Goal: Information Seeking & Learning: Learn about a topic

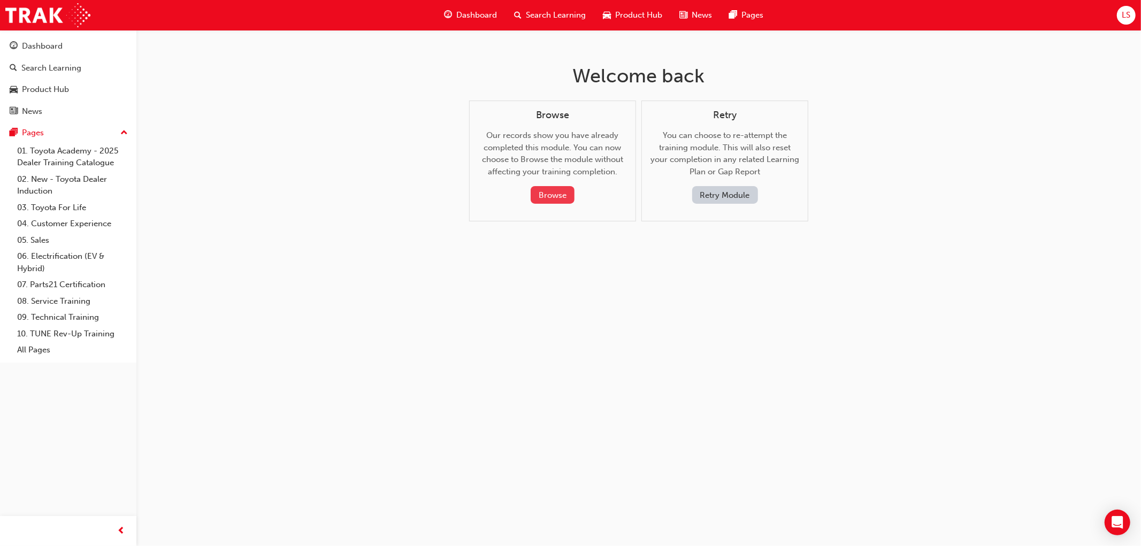
click at [564, 189] on button "Browse" at bounding box center [553, 195] width 44 height 18
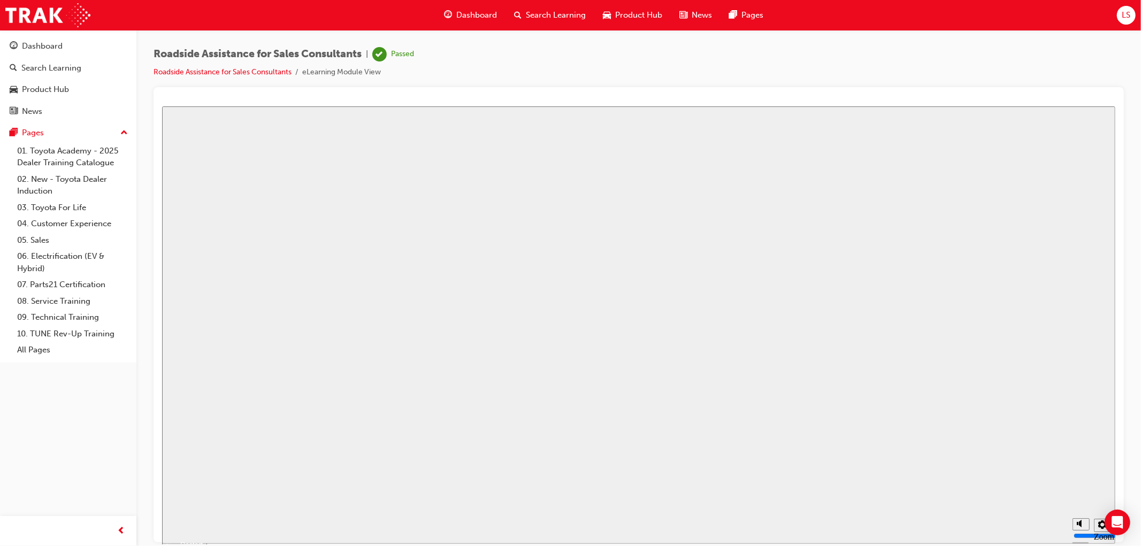
click at [543, 15] on span "Search Learning" at bounding box center [556, 15] width 60 height 12
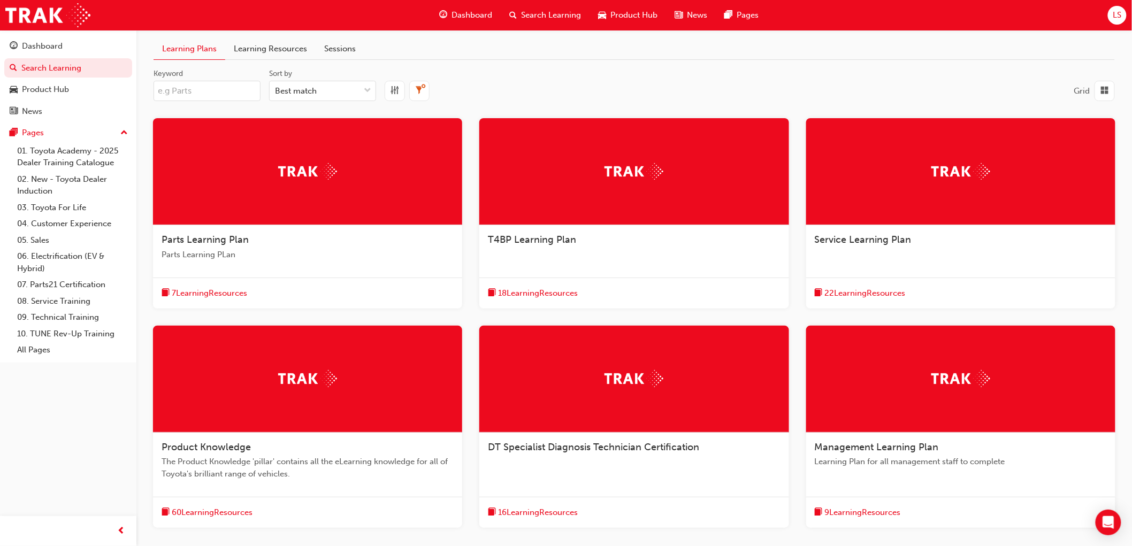
click at [217, 86] on input "Keyword" at bounding box center [207, 91] width 107 height 20
paste input "SP_RAV4_NM0519_VID_004"
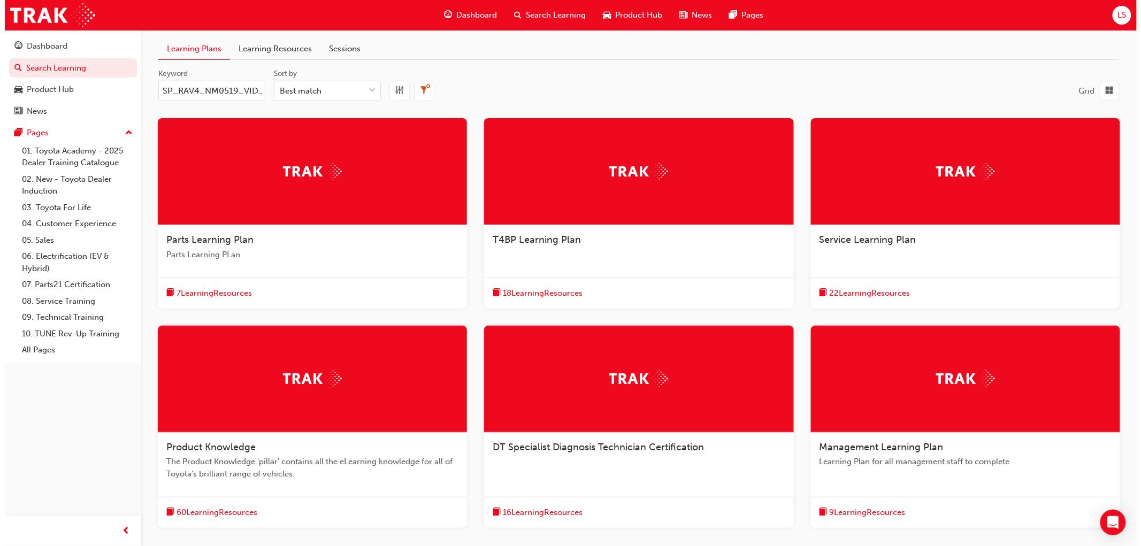
scroll to position [0, 14]
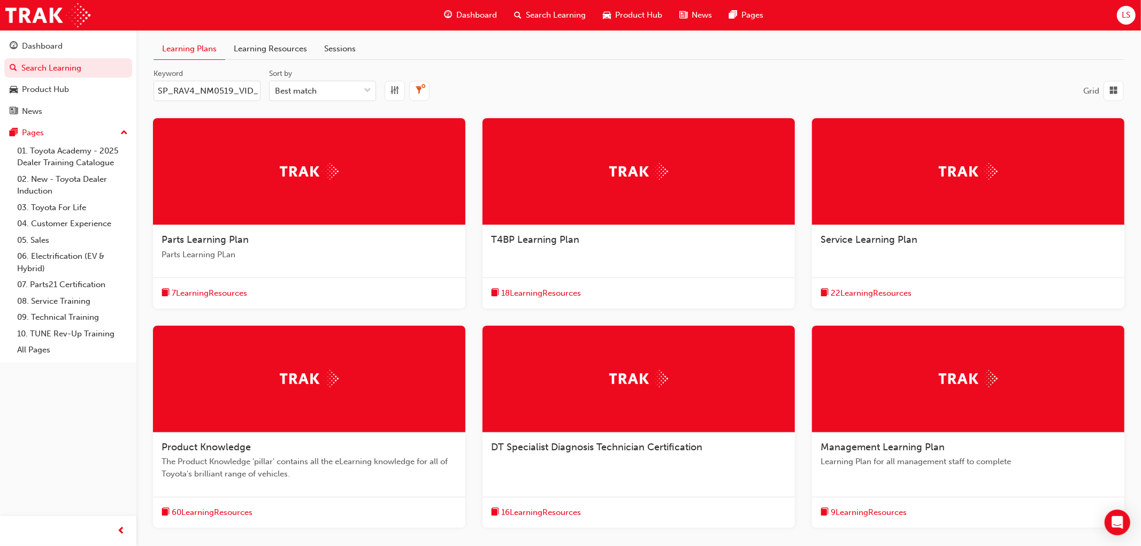
type input "SP_RAV4_NM0519_VID_004"
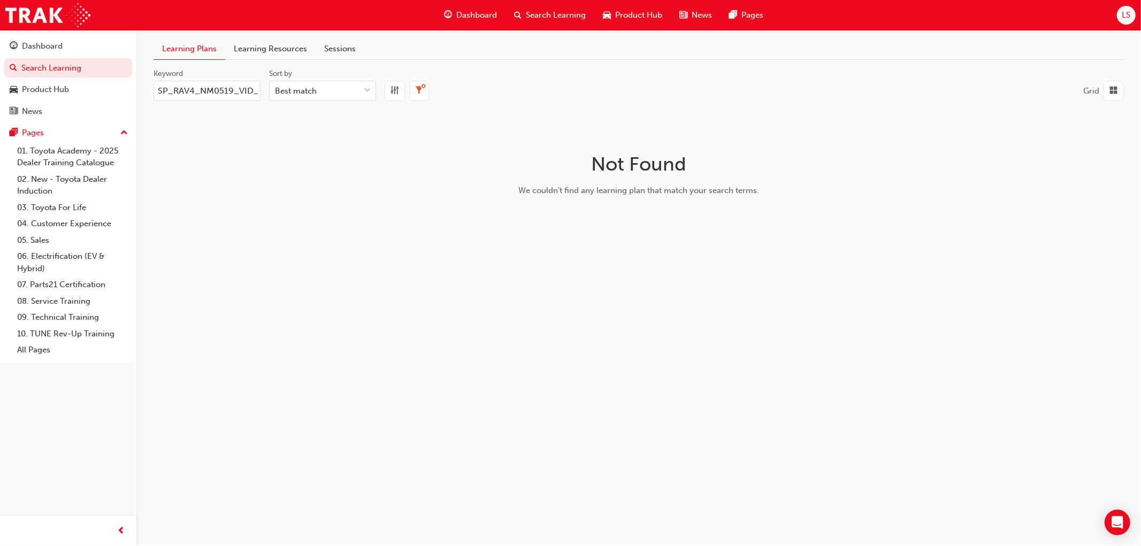
click at [254, 49] on link "Learning Resources" at bounding box center [270, 49] width 90 height 21
click at [235, 93] on input "Keyword" at bounding box center [207, 91] width 107 height 20
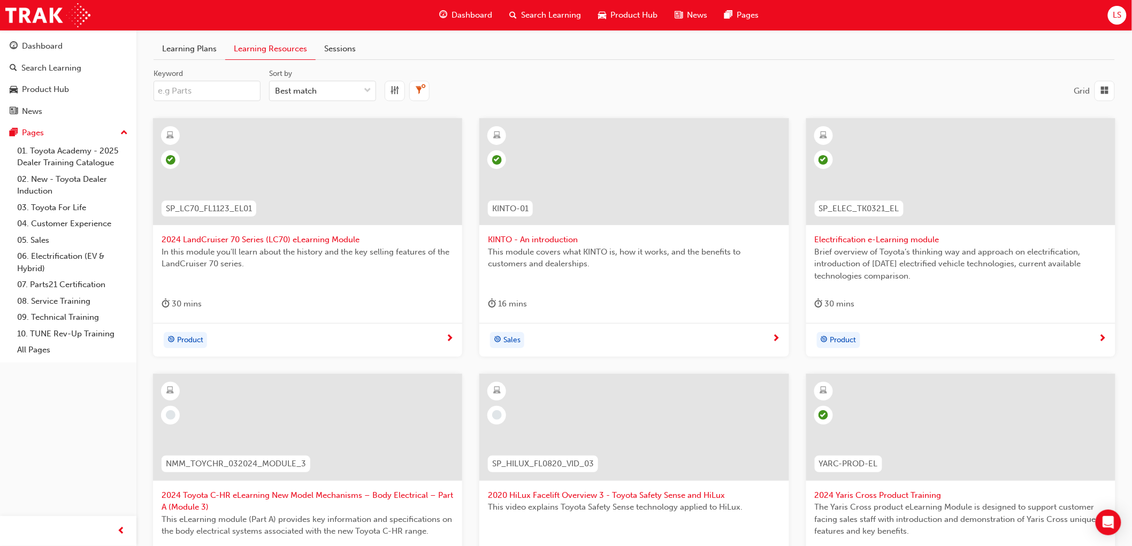
click at [235, 93] on input "Keyword" at bounding box center [207, 91] width 107 height 20
paste input "SP_RAV4_NM0519_VID_004"
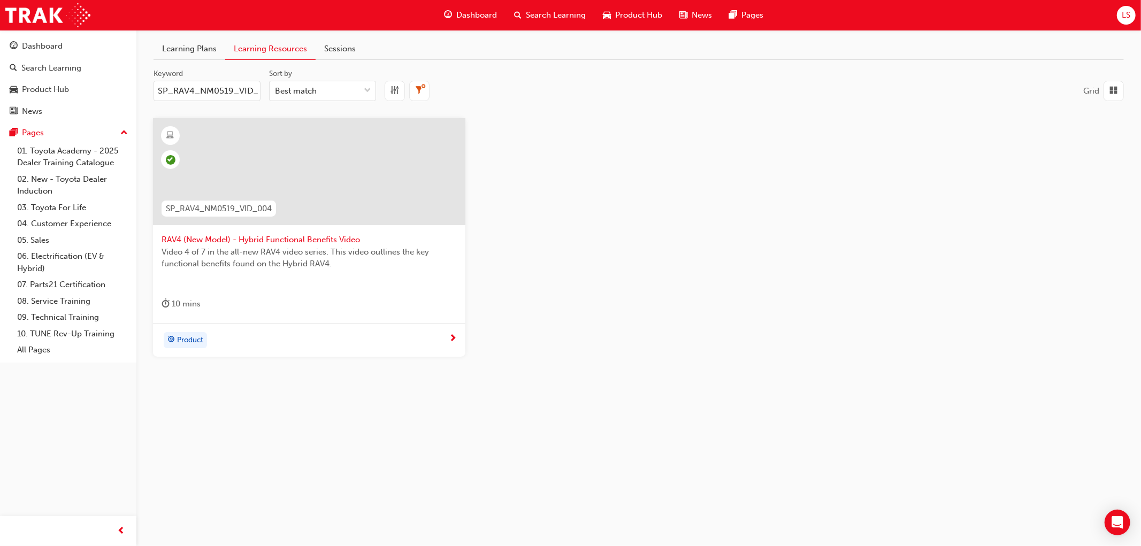
click at [212, 87] on input "SP_RAV4_NM0519_VID_004" at bounding box center [207, 91] width 107 height 20
paste input "YARIS_NM0820_EL_07"
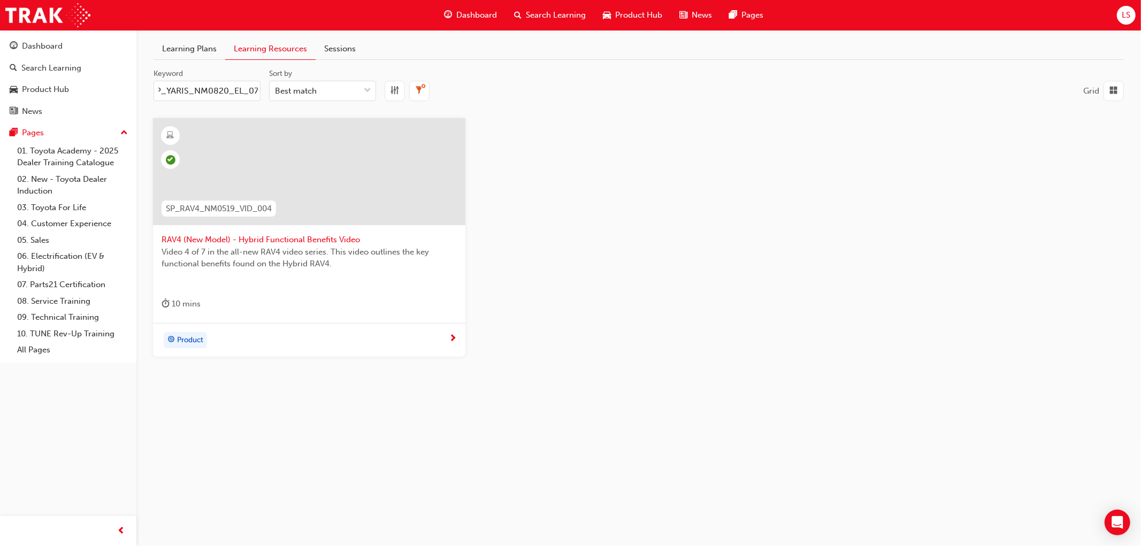
type input "SP_YARIS_NM0820_EL_07"
click at [279, 248] on span "This walk-around video covers the key selling and talking points of the 2020 Ya…" at bounding box center [309, 258] width 295 height 24
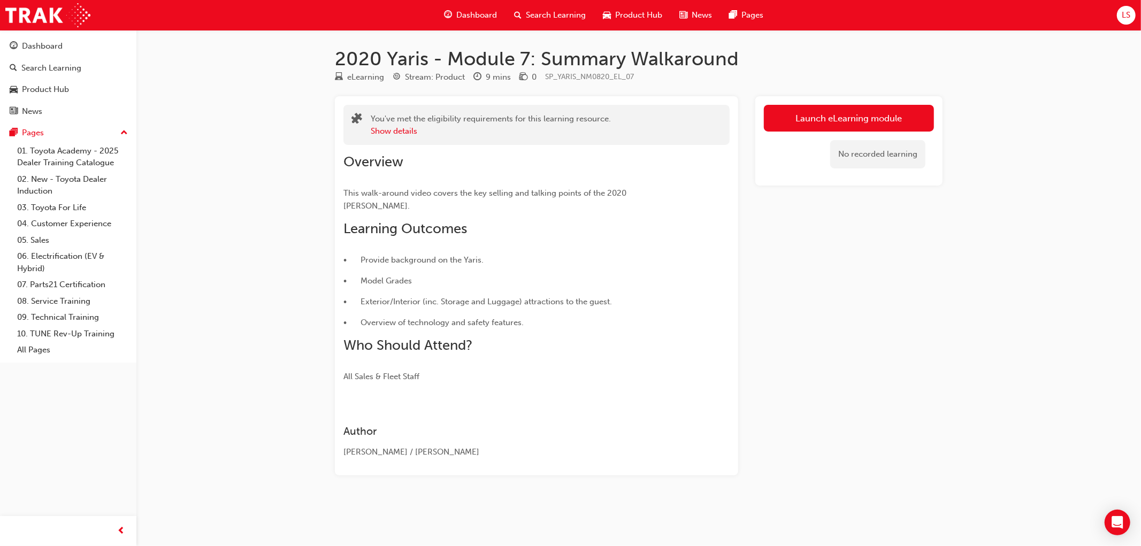
click at [861, 132] on div "No recorded learning" at bounding box center [849, 154] width 170 height 45
click at [850, 124] on link "Launch eLearning module" at bounding box center [849, 118] width 170 height 27
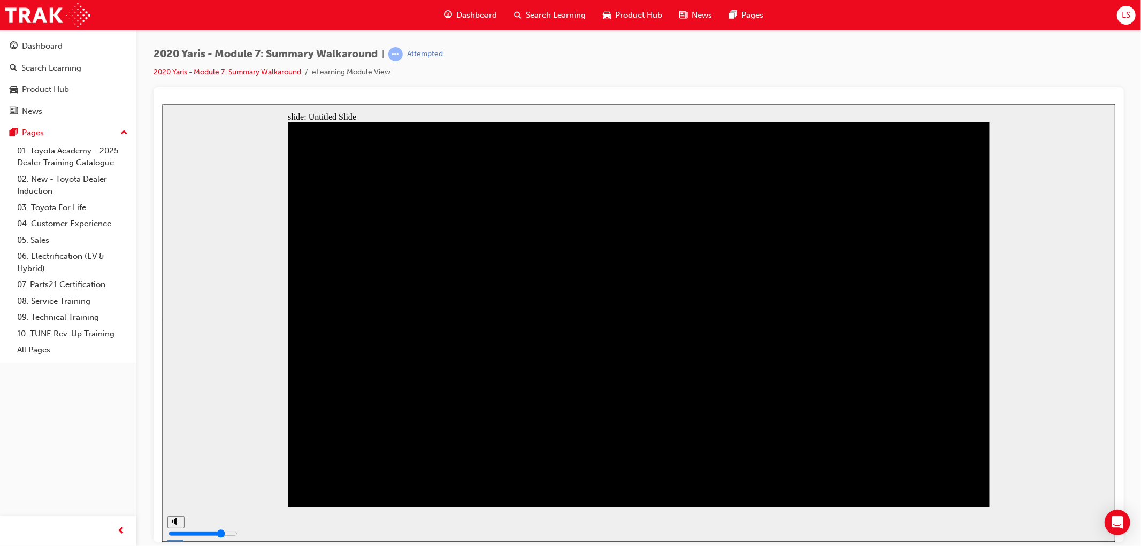
click at [1086, 277] on div "slide: Untitled Slide Click screen to complete the module Click screen to compl…" at bounding box center [638, 323] width 953 height 438
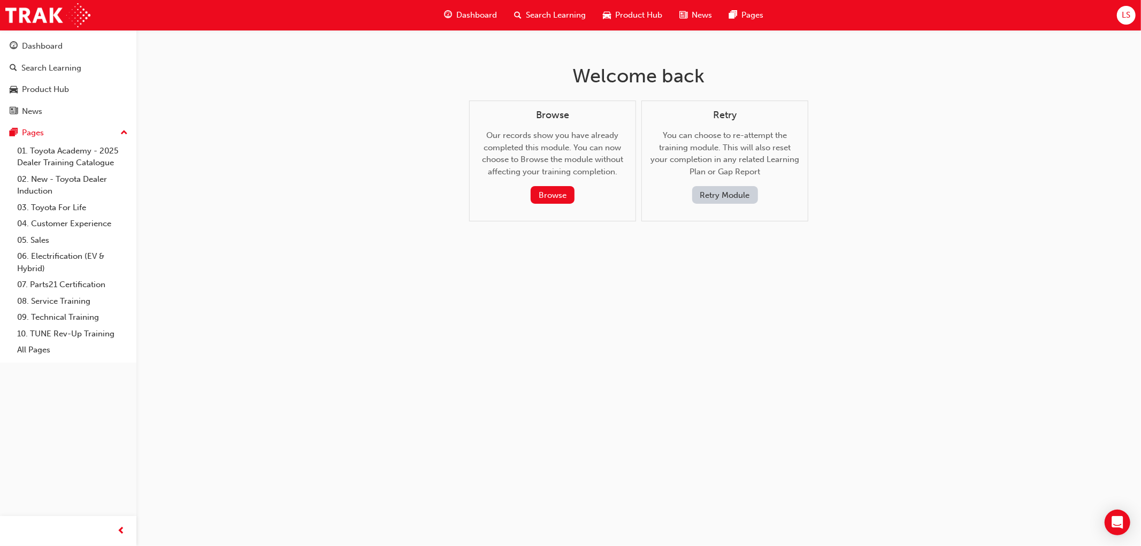
click at [555, 19] on span "Search Learning" at bounding box center [556, 15] width 60 height 12
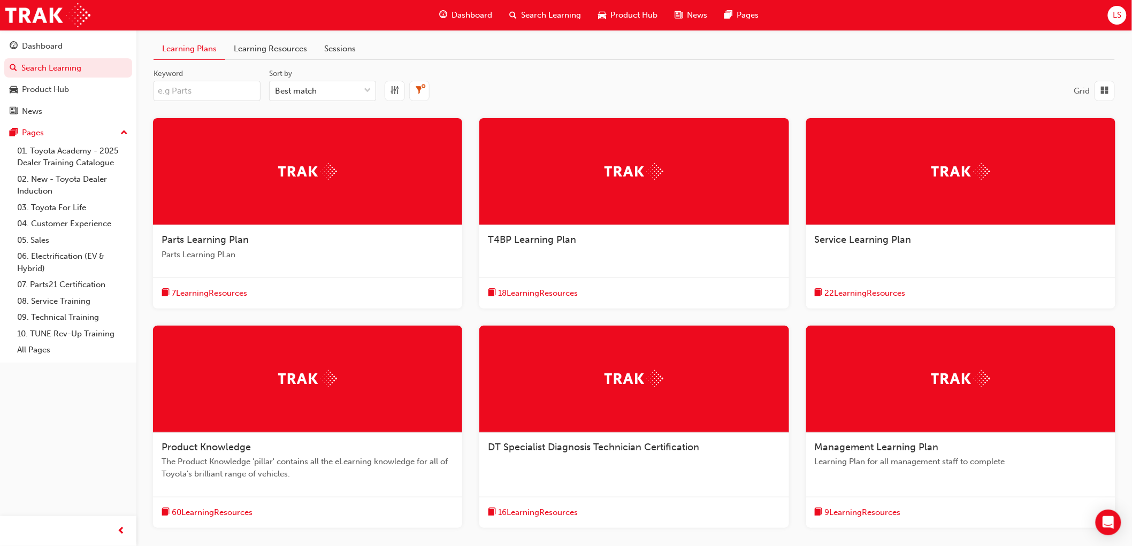
click at [281, 55] on link "Learning Resources" at bounding box center [270, 49] width 90 height 21
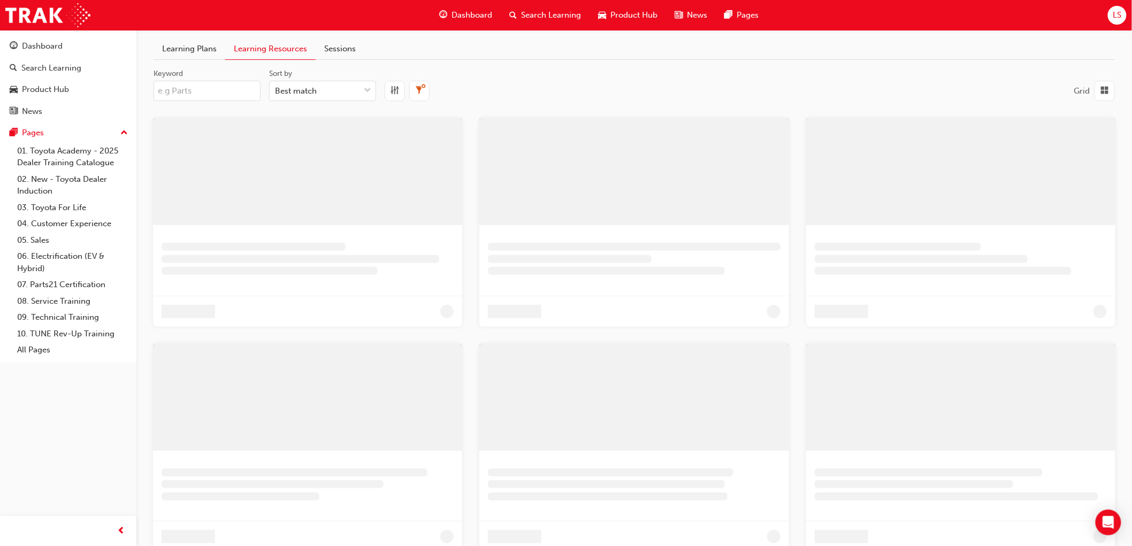
click at [211, 93] on input "Keyword" at bounding box center [207, 91] width 107 height 20
paste input "SP_HILUX_FL0820_VID_01"
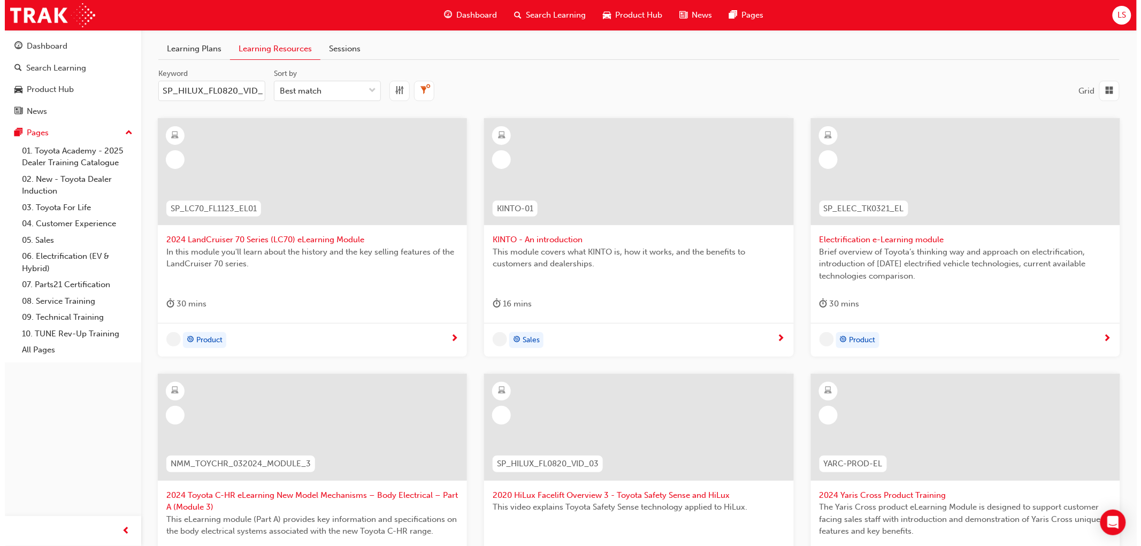
scroll to position [0, 9]
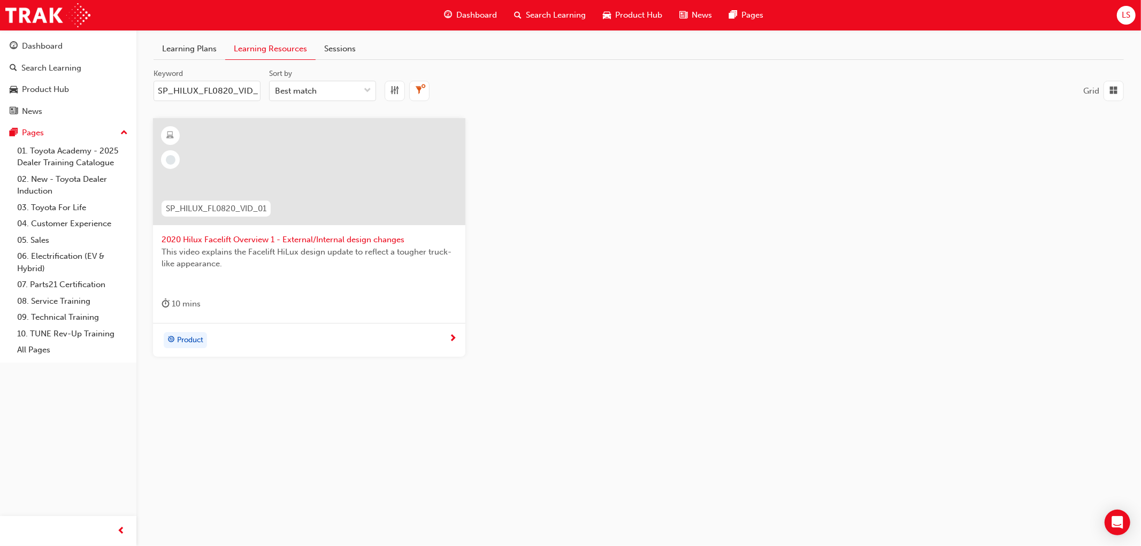
click at [211, 90] on input "SP_HILUX_FL0820_VID_01" at bounding box center [207, 91] width 107 height 20
paste input "PRADO_NM1020_DPG"
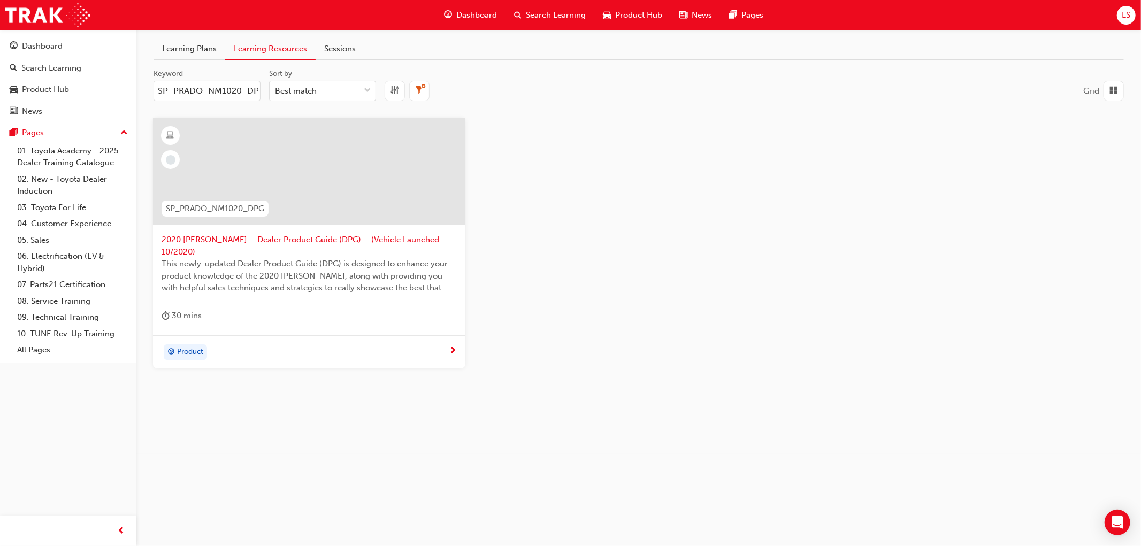
click at [244, 87] on input "SP_PRADO_NM1020_DPG" at bounding box center [207, 91] width 107 height 20
paste input "RAV4_NM0519_VID_005"
type input "SP_RAV4_NM0519_VID_005"
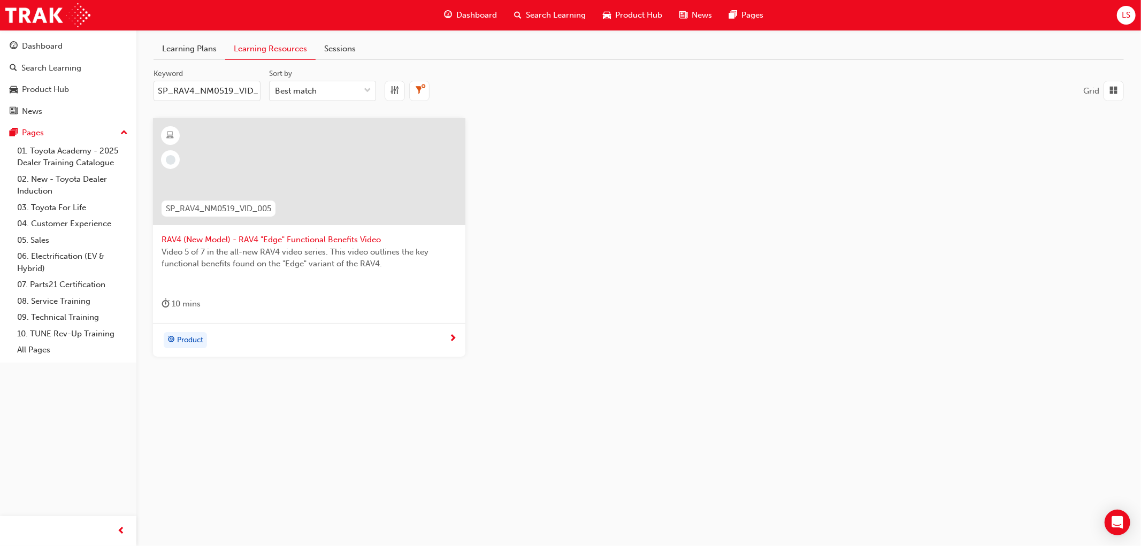
click at [224, 91] on input "SP_RAV4_NM0519_VID_005" at bounding box center [207, 91] width 107 height 20
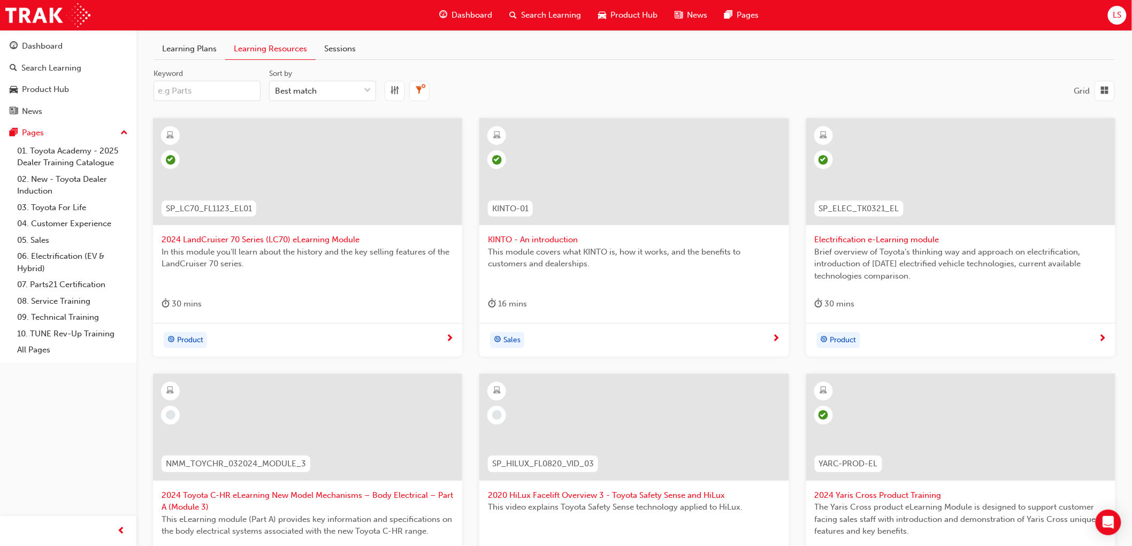
paste input "SP_HILUX_FL0820_VID_02"
type input "SP_HILUX_FL0820_VID_02"
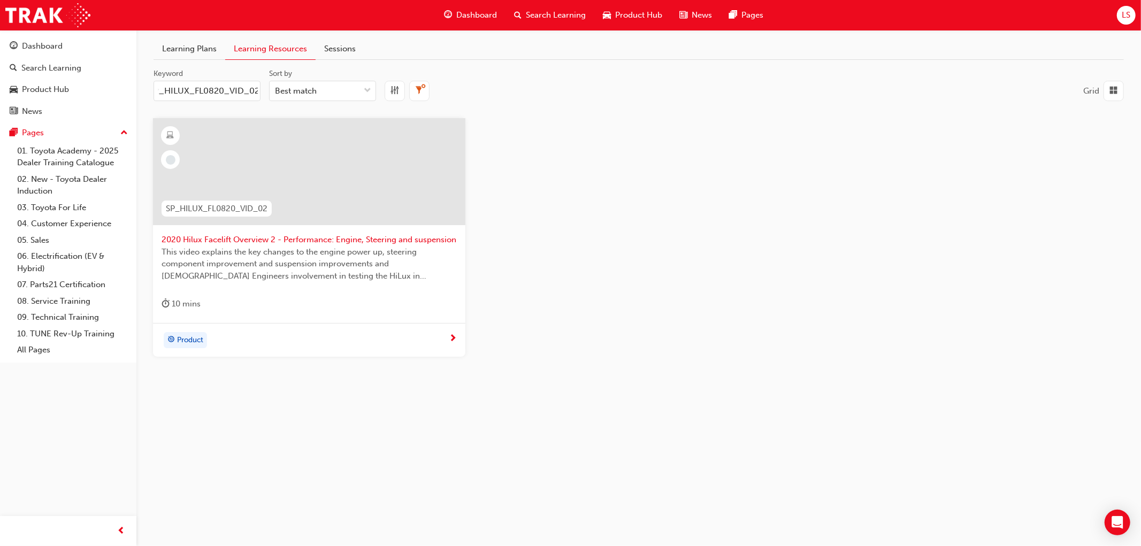
click at [325, 169] on div at bounding box center [309, 171] width 312 height 107
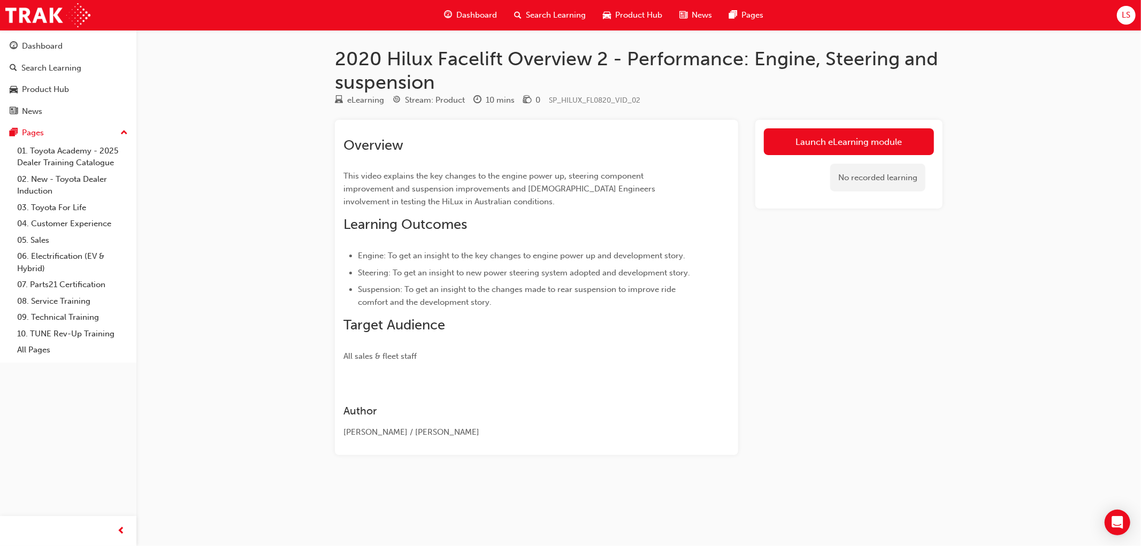
drag, startPoint x: 835, startPoint y: 141, endPoint x: 608, endPoint y: 45, distance: 246.5
click at [622, 70] on h1 "2020 Hilux Facelift Overview 2 - Performance: Engine, Steering and suspension" at bounding box center [639, 70] width 608 height 47
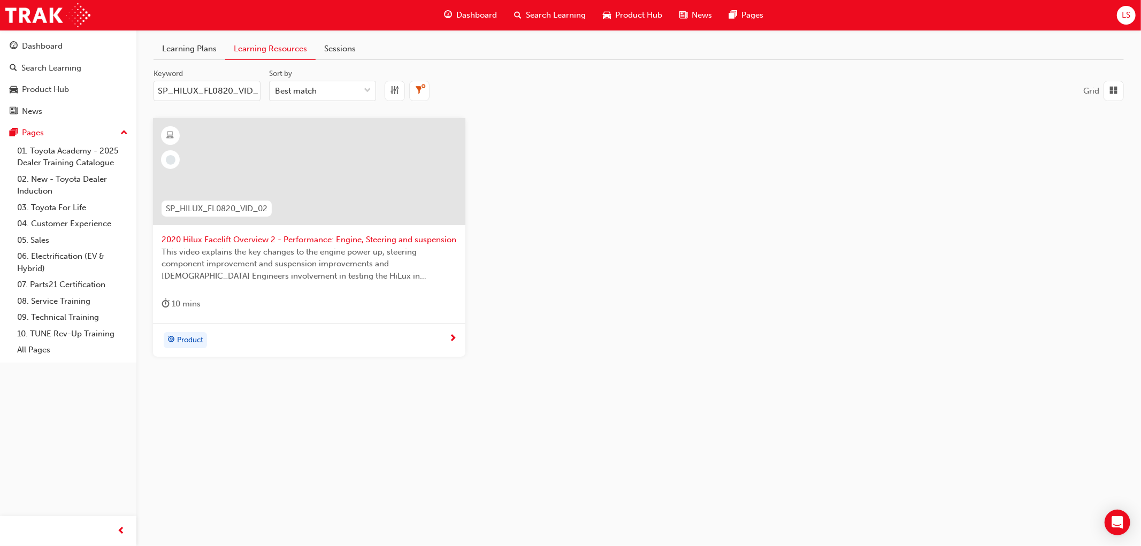
click at [200, 83] on input "SP_HILUX_FL0820_VID_02" at bounding box center [207, 91] width 107 height 20
paste input "RAV4_NM0519_VID_007"
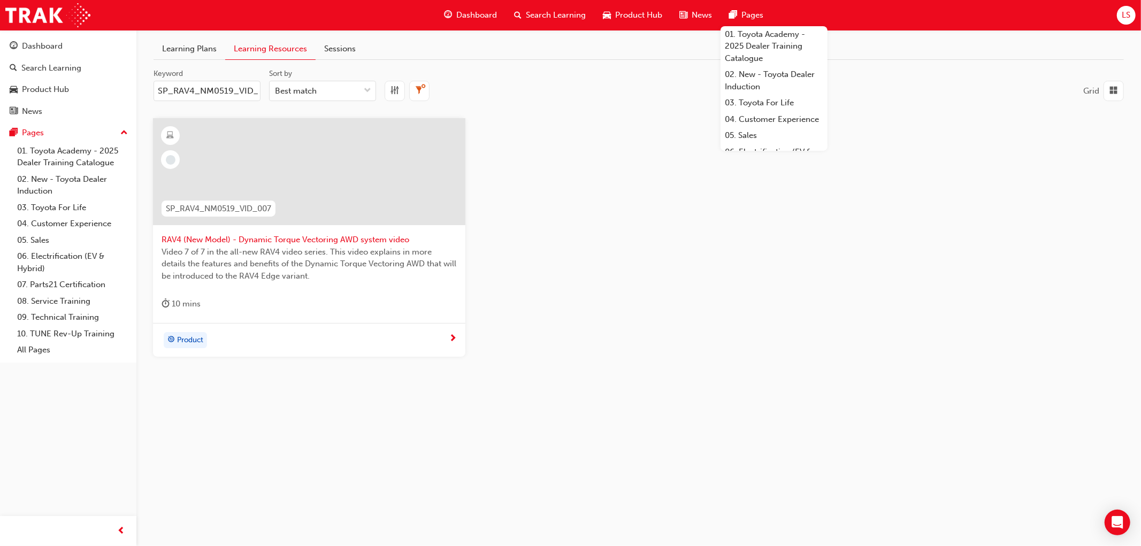
click at [211, 98] on input "SP_RAV4_NM0519_VID_007" at bounding box center [207, 91] width 107 height 20
paste input "HILUX_FL0820_VID_03"
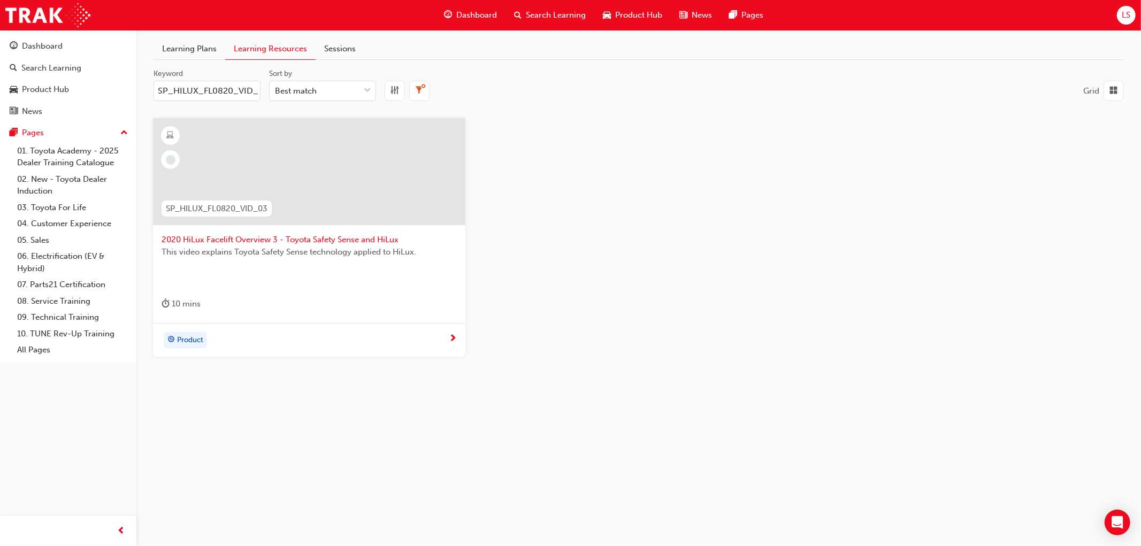
click at [198, 85] on input "SP_HILUX_FL0820_VID_03" at bounding box center [207, 91] width 107 height 20
paste input "CORSED_NM1119_VID"
type input "SP_CORSED_NM1119_VID"
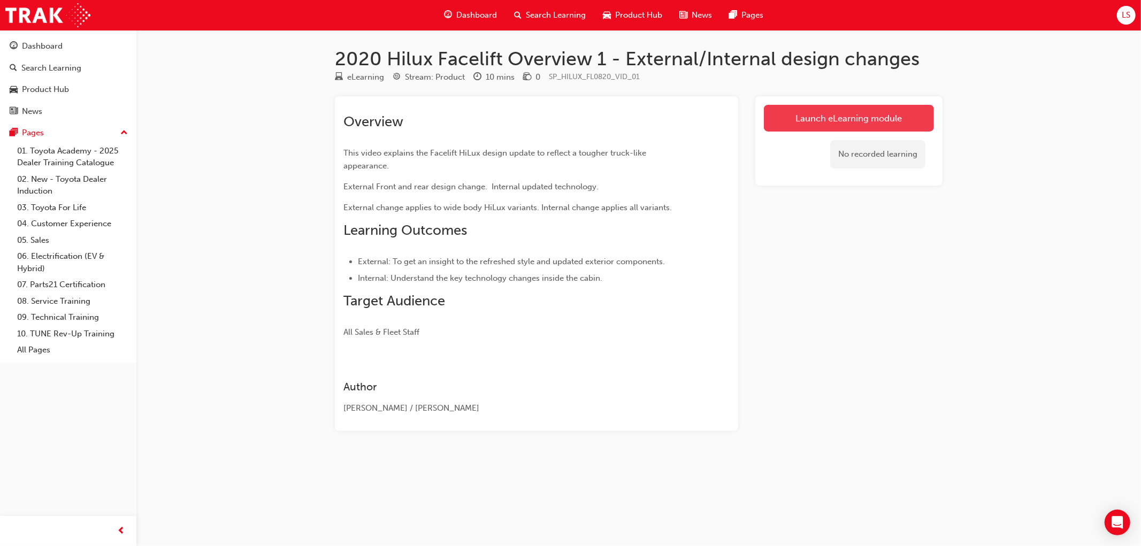
click at [814, 119] on link "Launch eLearning module" at bounding box center [849, 118] width 170 height 27
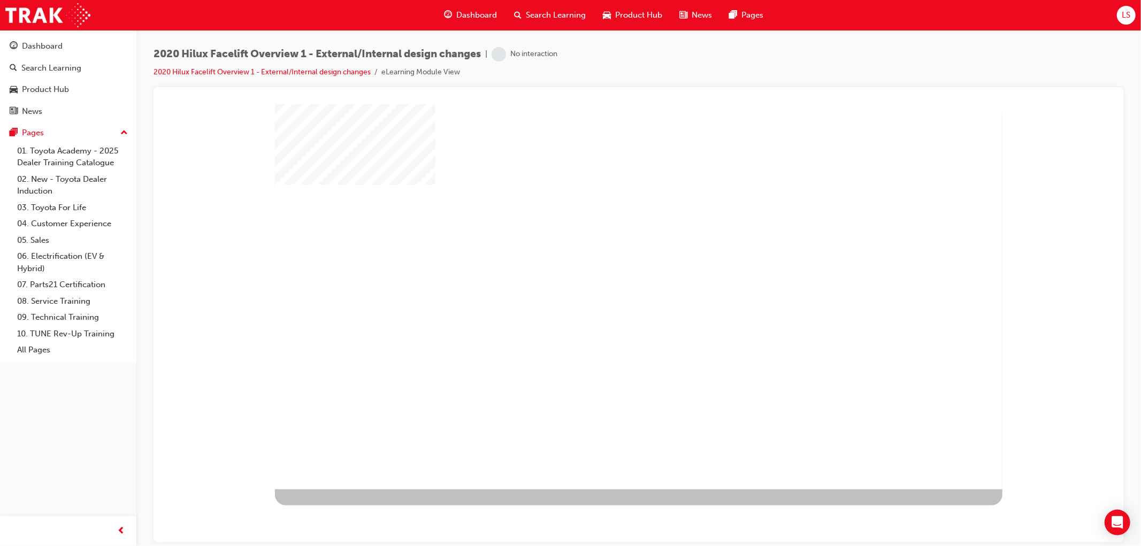
click at [607, 265] on div "play" at bounding box center [607, 265] width 0 height 0
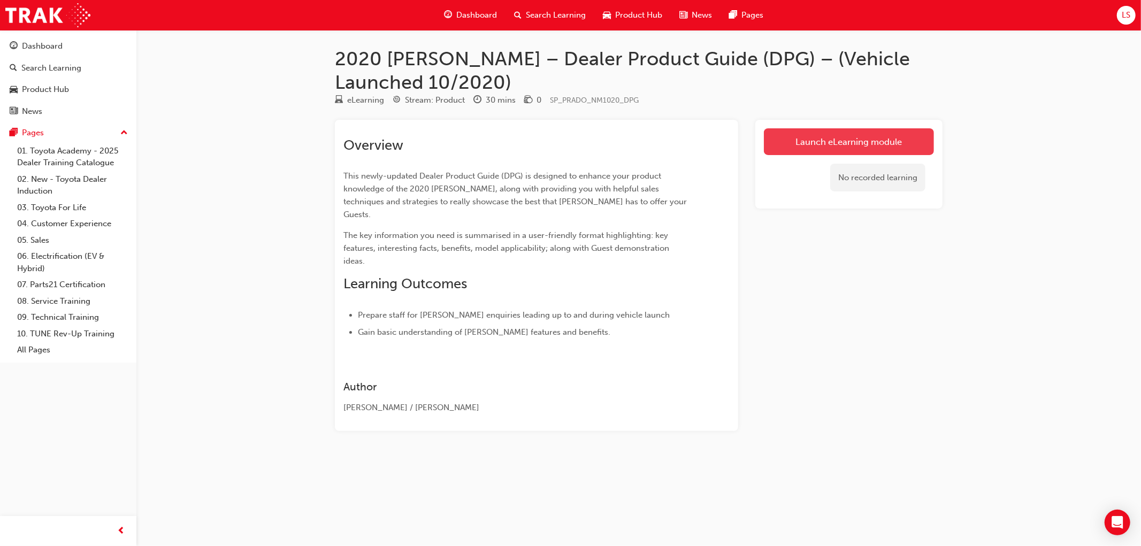
click at [792, 148] on link "Launch eLearning module" at bounding box center [849, 141] width 170 height 27
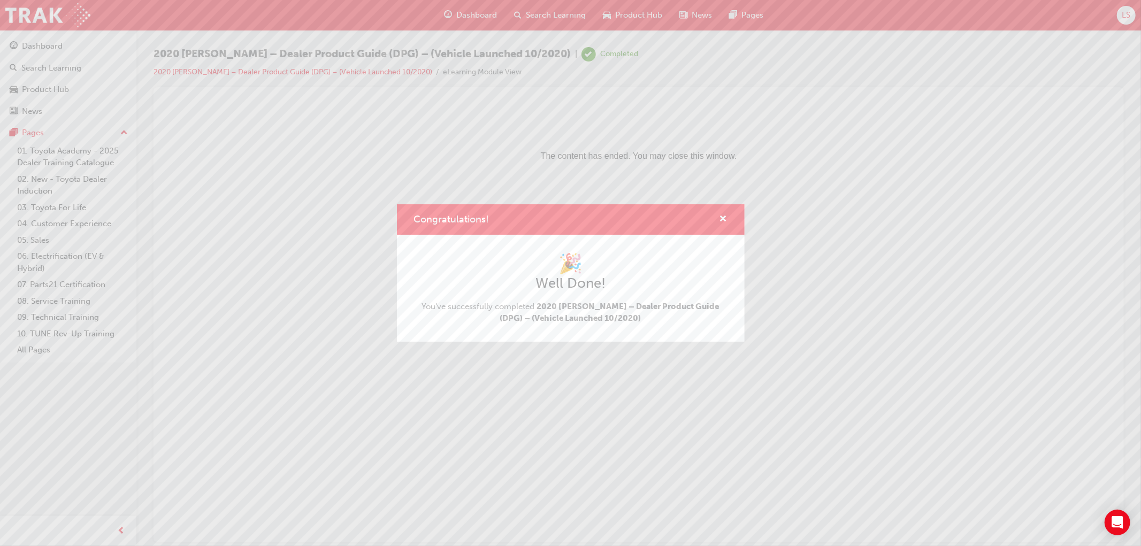
click at [729, 219] on div "Congratulations!" at bounding box center [571, 219] width 348 height 30
click at [716, 218] on div "Congratulations!" at bounding box center [719, 219] width 17 height 13
click at [724, 215] on span "cross-icon" at bounding box center [724, 220] width 8 height 10
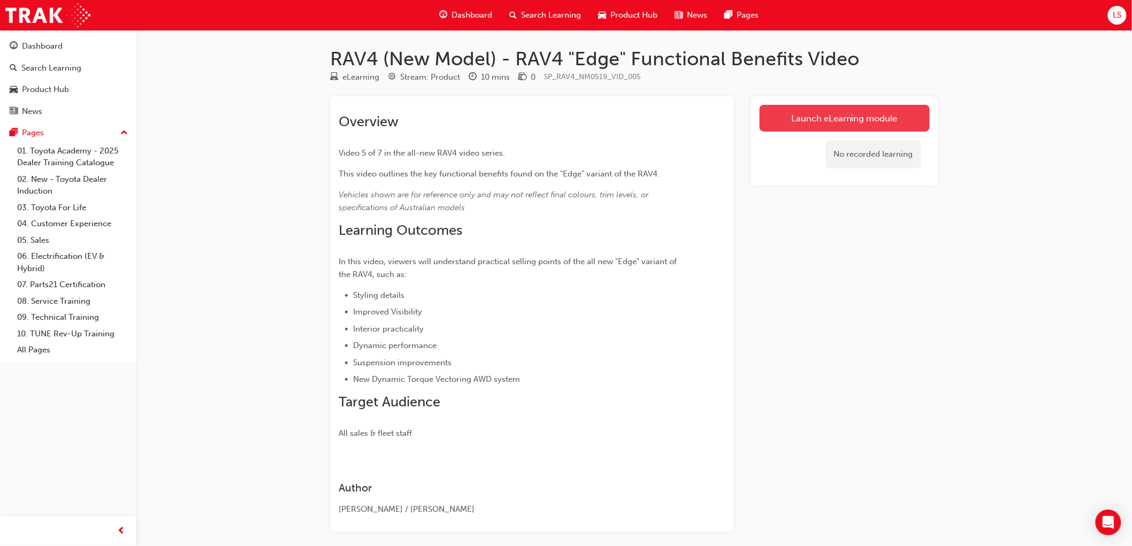
click at [779, 119] on link "Launch eLearning module" at bounding box center [845, 118] width 170 height 27
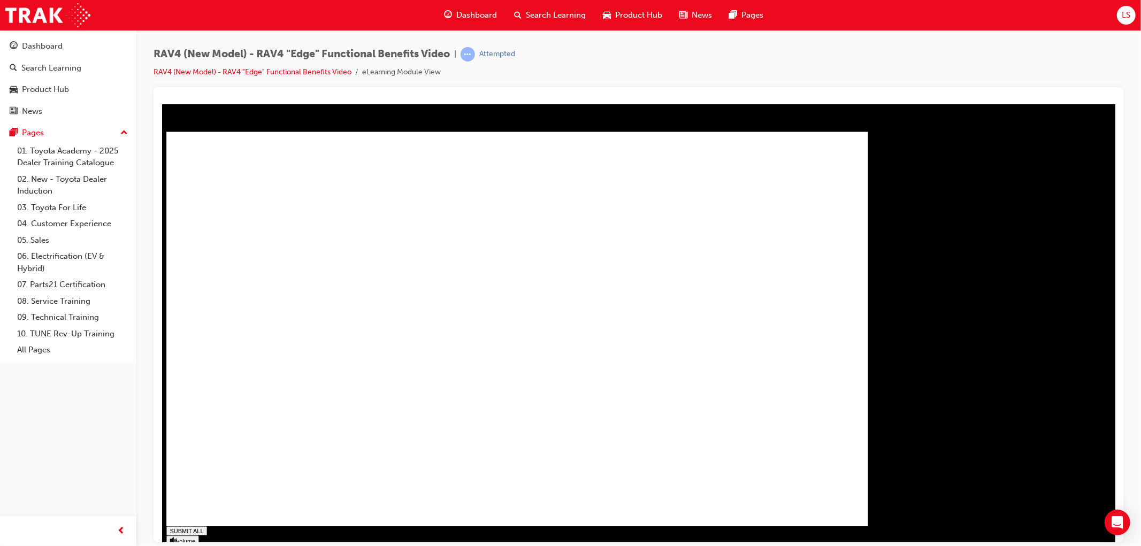
click at [876, 520] on div "SUBMIT ALL volume pause replay PREV NEXT SUBMIT FINISH" at bounding box center [521, 363] width 711 height 463
type input "0.005"
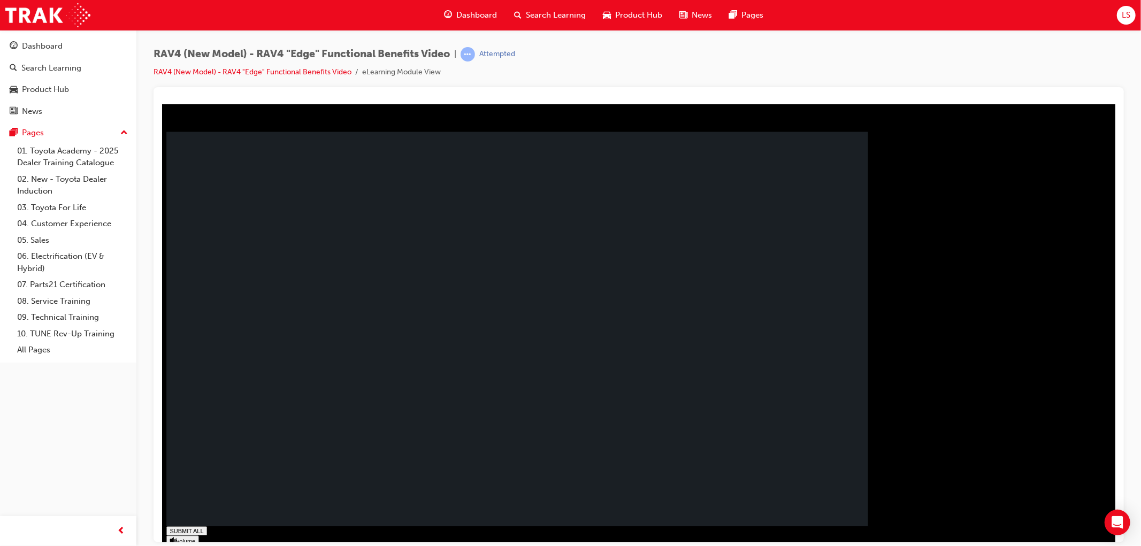
click at [404, 461] on rect at bounding box center [517, 329] width 702 height 395
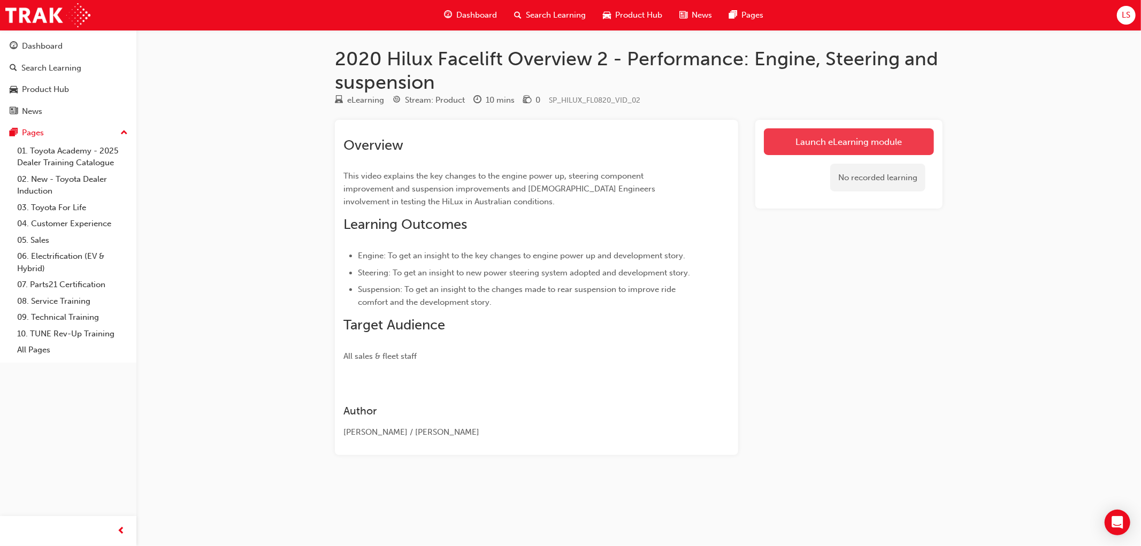
click at [808, 138] on link "Launch eLearning module" at bounding box center [849, 141] width 170 height 27
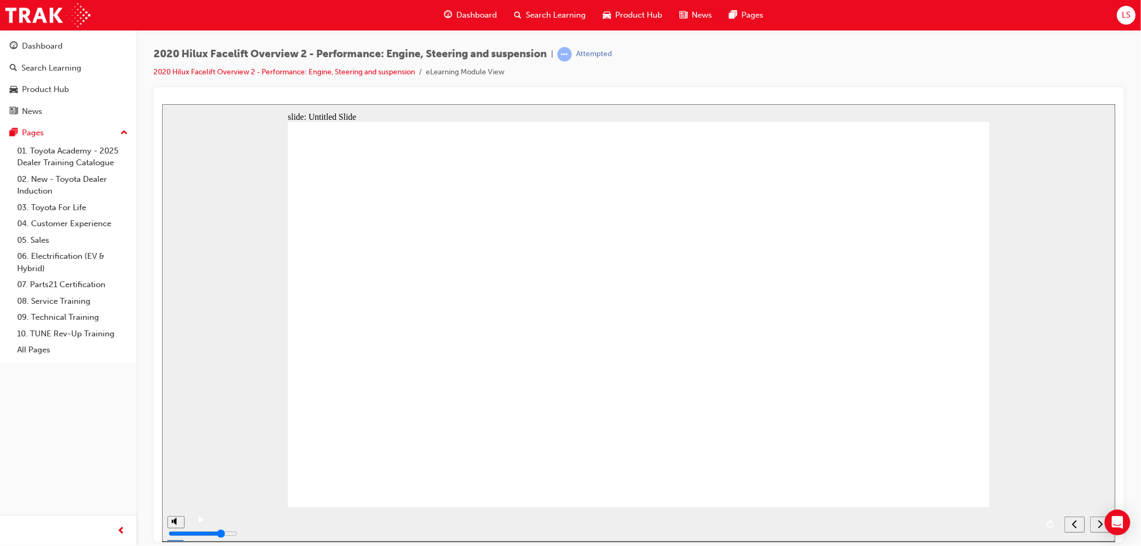
drag, startPoint x: 799, startPoint y: 528, endPoint x: 811, endPoint y: 525, distance: 11.5
click at [809, 516] on div "playback controls" at bounding box center [625, 516] width 826 height 0
drag, startPoint x: 827, startPoint y: 523, endPoint x: 869, endPoint y: 519, distance: 42.0
click at [833, 516] on div "playback controls" at bounding box center [625, 516] width 826 height 0
drag, startPoint x: 870, startPoint y: 519, endPoint x: 918, endPoint y: 515, distance: 47.3
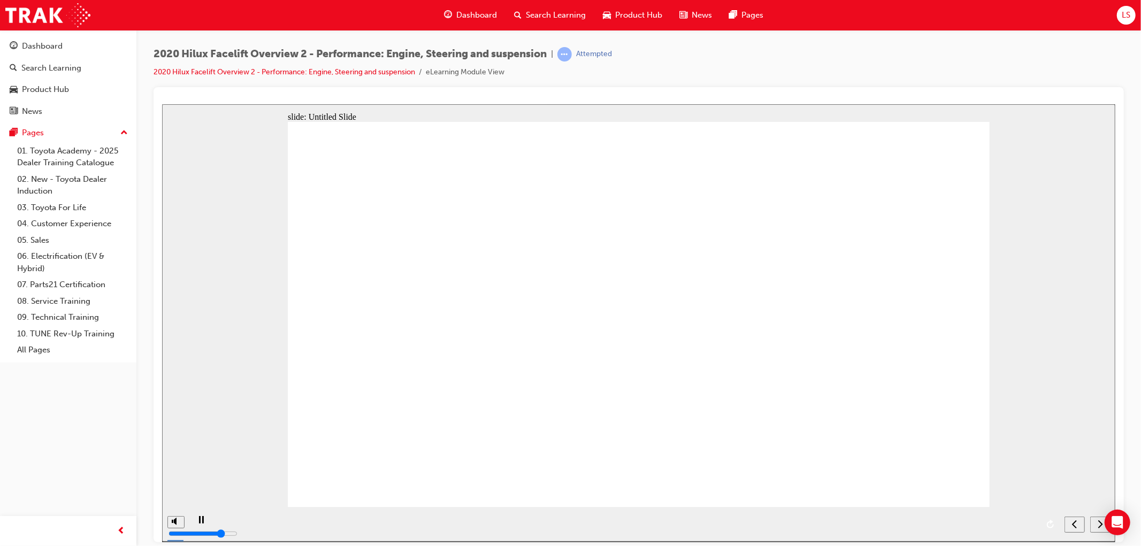
click at [877, 516] on div "playback controls" at bounding box center [625, 516] width 826 height 0
click at [997, 516] on div "playback controls" at bounding box center [625, 516] width 826 height 0
click at [1026, 516] on div "playback controls" at bounding box center [625, 516] width 826 height 0
click at [1041, 524] on div "playback controls" at bounding box center [623, 524] width 870 height 35
click at [1035, 516] on div "playback controls" at bounding box center [625, 516] width 826 height 0
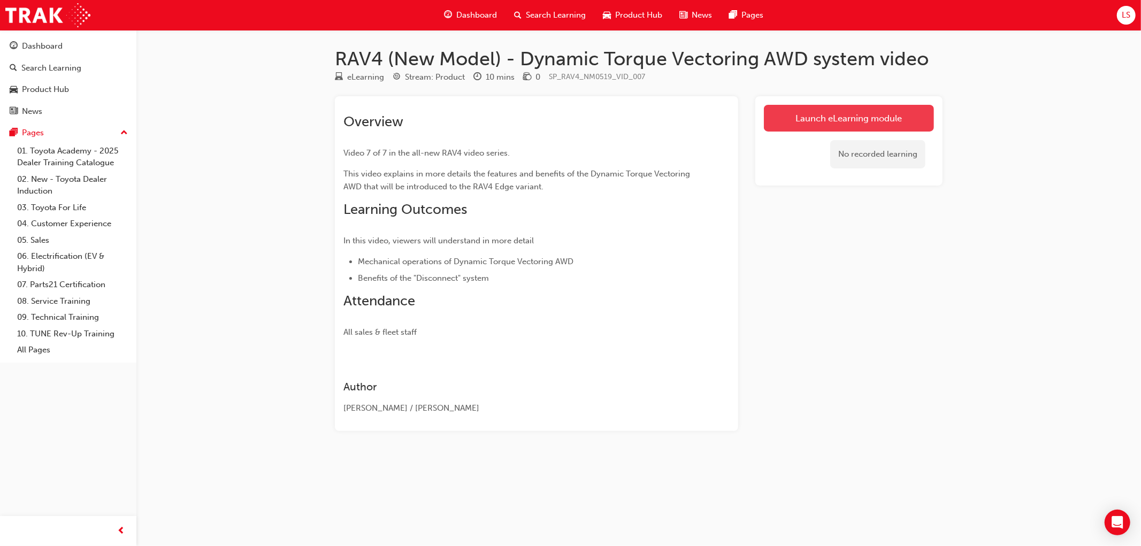
click at [799, 111] on link "Launch eLearning module" at bounding box center [849, 118] width 170 height 27
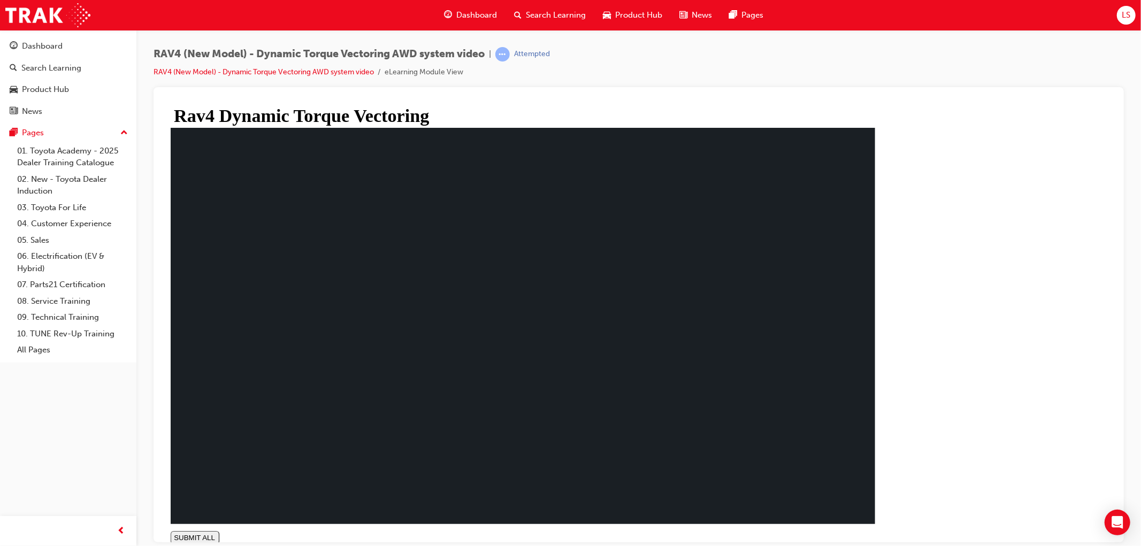
click at [875, 536] on div "The All New RAV 4 :Dynamic Torque Vectoring SUBMIT ALL volume PREV NEXT SUBMIT …" at bounding box center [522, 335] width 705 height 417
click at [879, 515] on div "Rav4 Dynamic Torque Vectoring The All New RAV 4 :Dynamic Torque Vectoring SUBMI…" at bounding box center [522, 331] width 713 height 446
type input "0.154"
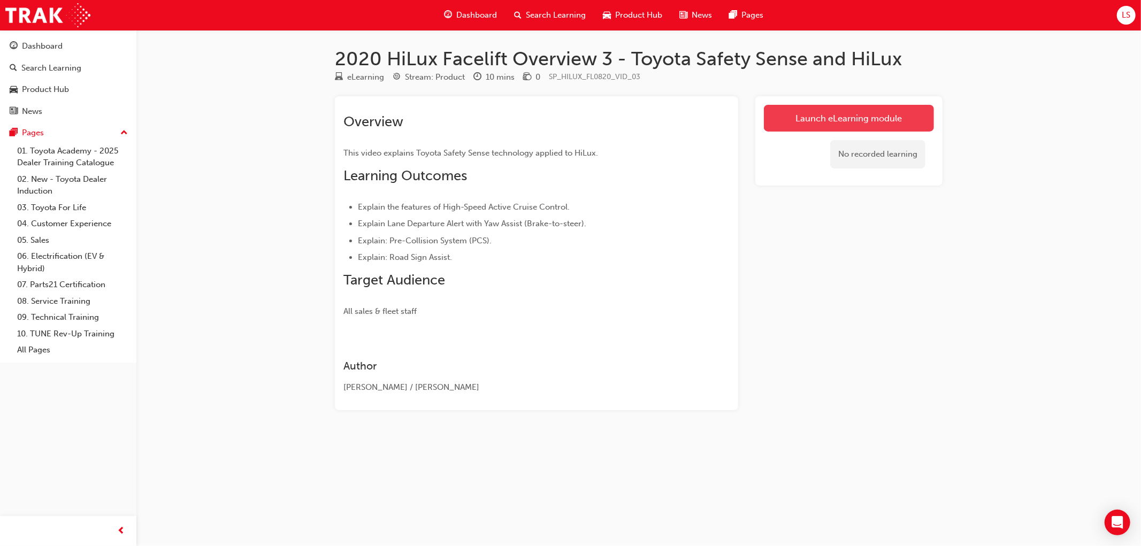
click at [842, 116] on link "Launch eLearning module" at bounding box center [849, 118] width 170 height 27
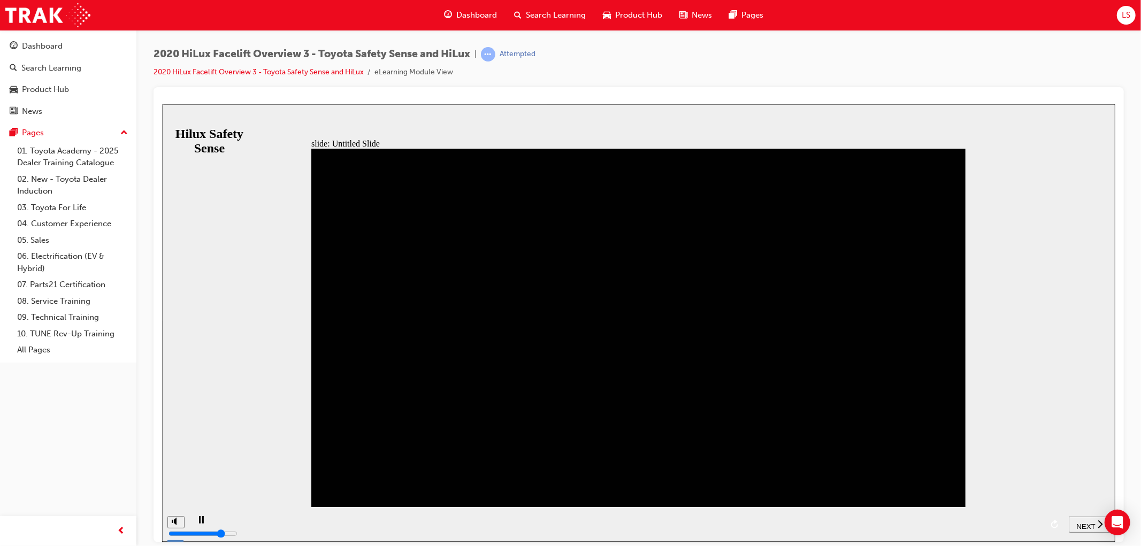
click at [1029, 516] on div "playback controls" at bounding box center [627, 516] width 830 height 0
click at [1089, 528] on span "NEXT" at bounding box center [1085, 526] width 19 height 8
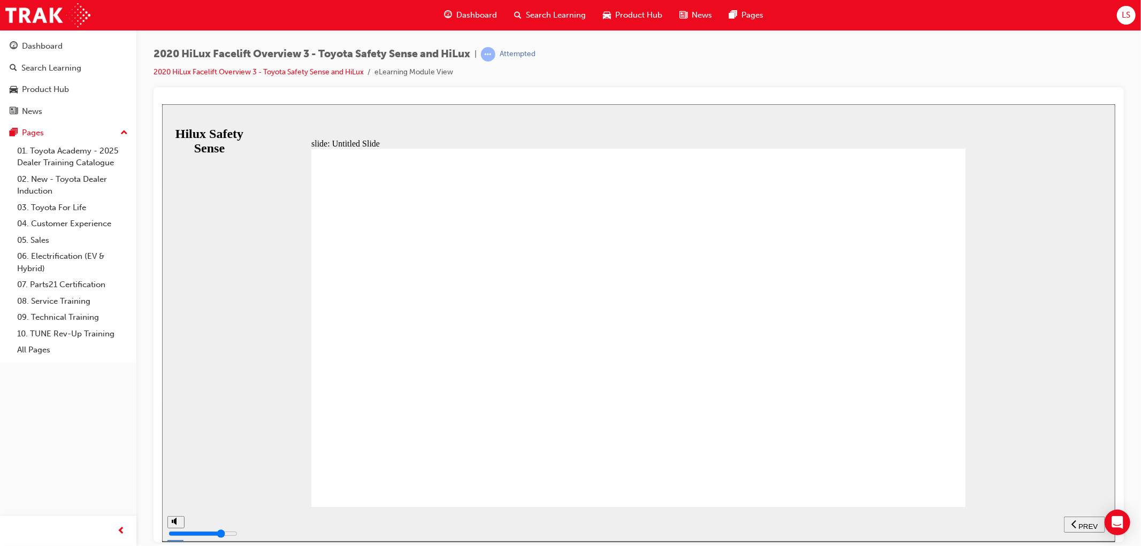
click at [1079, 518] on button "PREV" at bounding box center [1084, 524] width 41 height 16
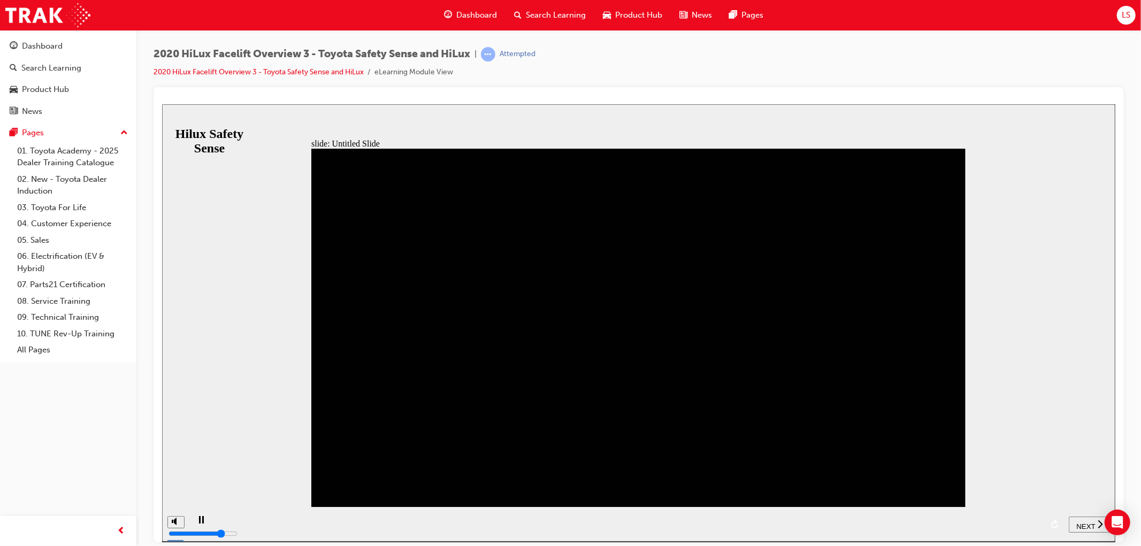
click at [1078, 514] on nav "SUBMIT NEXT PREV" at bounding box center [1089, 524] width 42 height 35
